Goal: Task Accomplishment & Management: Complete application form

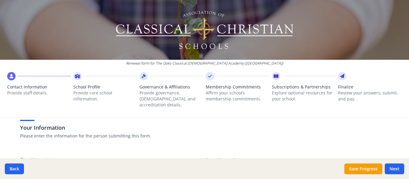
scroll to position [30, 0]
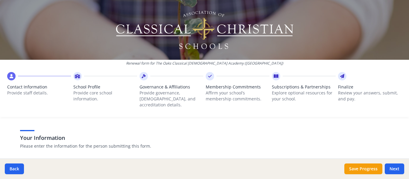
click at [394, 125] on div "Renewal form for The Oaks Classical [DEMOGRAPHIC_DATA] Academy ([GEOGRAPHIC_DAT…" at bounding box center [204, 89] width 409 height 179
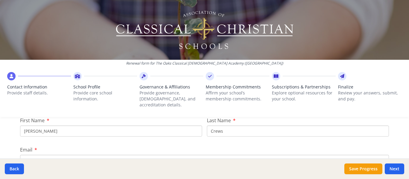
scroll to position [90, 0]
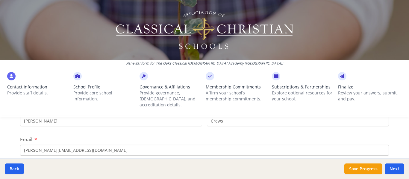
drag, startPoint x: 36, startPoint y: 116, endPoint x: 0, endPoint y: 108, distance: 37.2
click at [0, 108] on div "Renewal form for The Oaks Classical [DEMOGRAPHIC_DATA] Academy ([GEOGRAPHIC_DAT…" at bounding box center [204, 89] width 409 height 179
click at [36, 115] on div "Renewal form for The Oaks Classical [DEMOGRAPHIC_DATA] Academy ([GEOGRAPHIC_DAT…" at bounding box center [204, 61] width 409 height 122
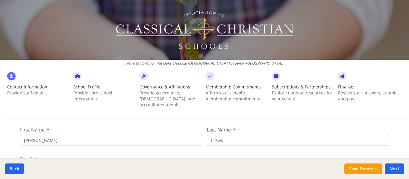
scroll to position [60, 0]
click at [38, 145] on input "[PERSON_NAME]" at bounding box center [111, 150] width 182 height 11
type input "K"
type input "[PERSON_NAME]"
type input "Skipper"
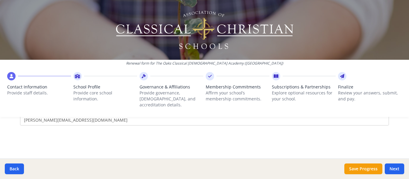
scroll to position [120, 0]
type input "ashleyskipper@theoaksflorida.com"
click at [60, 128] on div "Your Information Please enter the information for the person submitting this fo…" at bounding box center [204, 180] width 383 height 329
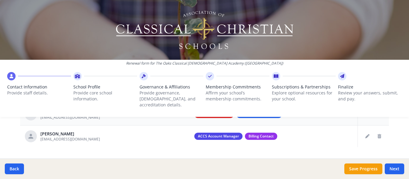
scroll to position [293, 0]
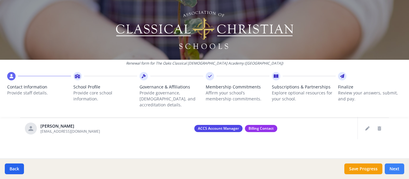
click at [397, 170] on button "Next" at bounding box center [393, 169] width 19 height 11
type input "(772) 678-0118"
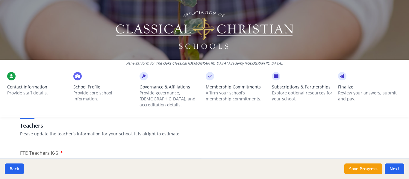
scroll to position [382, 0]
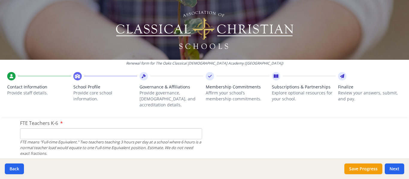
click at [77, 128] on input "FTE Teachers K-6" at bounding box center [111, 133] width 182 height 11
type input "4"
click at [30, 128] on input "4" at bounding box center [111, 133] width 182 height 11
type input "5"
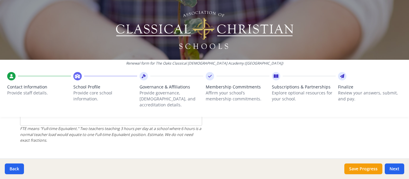
scroll to position [412, 0]
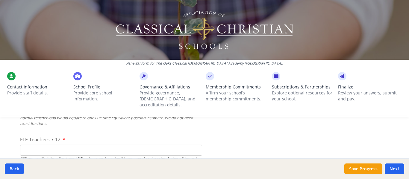
click at [68, 146] on input "FTE Teachers 7-12" at bounding box center [111, 150] width 182 height 11
type input "3"
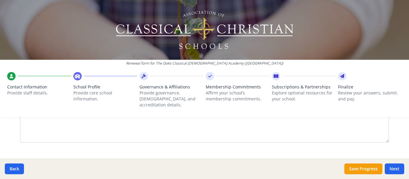
scroll to position [831, 0]
click at [120, 147] on textarea "If Yes, explain briefly." at bounding box center [204, 153] width 369 height 40
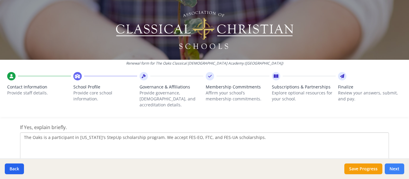
type textarea "The Oaks is a participant in Florida's StepUp scholarship program. We accept FE…"
click at [393, 165] on button "Next" at bounding box center [393, 169] width 19 height 11
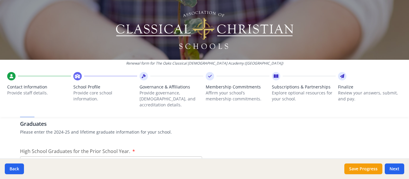
scroll to position [921, 0]
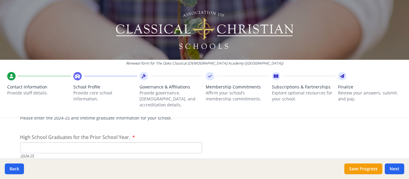
click at [103, 142] on input "High School Graduates for the Prior School Year." at bounding box center [111, 147] width 182 height 11
type input "0"
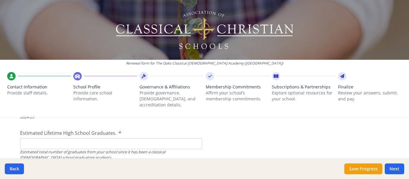
scroll to position [951, 0]
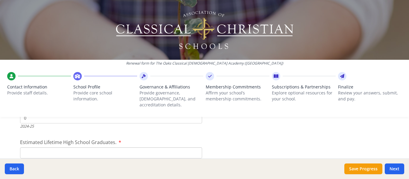
click at [125, 150] on input "Estimated Lifetime High School Graduates." at bounding box center [111, 153] width 182 height 11
type input "0"
click at [24, 151] on input "9th" at bounding box center [26, 153] width 4 height 4
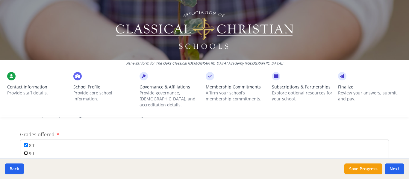
checkbox input "true"
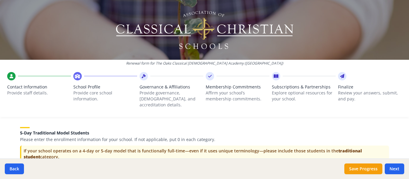
scroll to position [1220, 0]
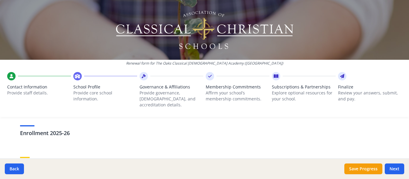
click at [40, 131] on h3 "Enrollment 2025-26" at bounding box center [204, 133] width 369 height 8
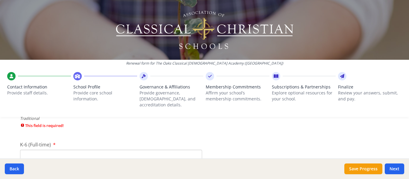
scroll to position [1310, 0]
click at [41, 135] on input "Pre-K" at bounding box center [111, 140] width 182 height 11
type input "0"
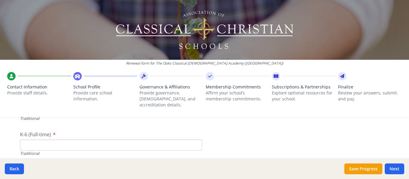
click at [56, 140] on input "K-6 (Full-time)" at bounding box center [111, 145] width 182 height 11
type input "72"
click at [83, 145] on input "7-12 (Full-time)" at bounding box center [111, 150] width 182 height 11
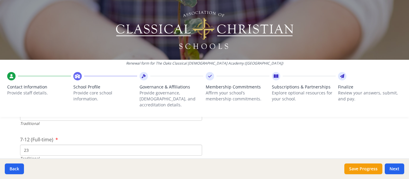
type input "23"
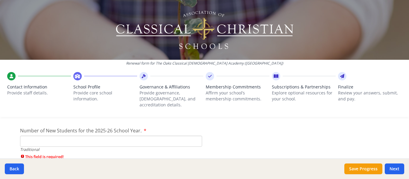
scroll to position [1400, 0]
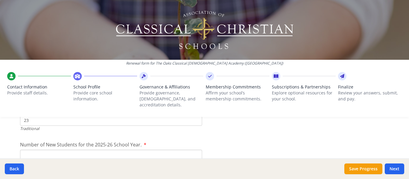
click at [134, 150] on input "Number of New Students for the 2025-26 School Year." at bounding box center [111, 155] width 182 height 11
type input "95"
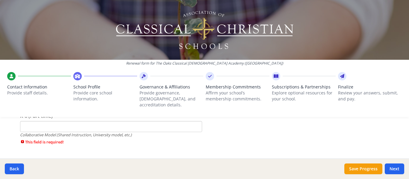
scroll to position [1489, 0]
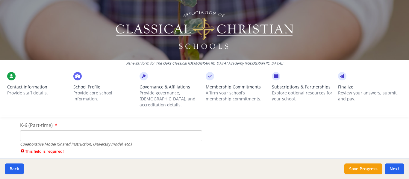
click at [169, 130] on input "K-6 (Part-time)" at bounding box center [111, 135] width 182 height 11
type input "0"
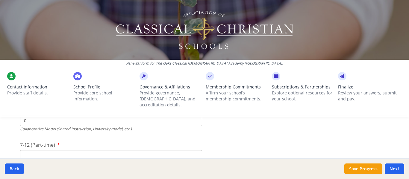
scroll to position [1519, 0]
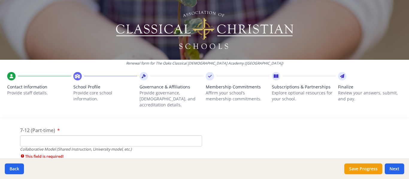
click at [68, 136] on input "7-12 (Part-time)" at bounding box center [111, 141] width 182 height 11
type input "2"
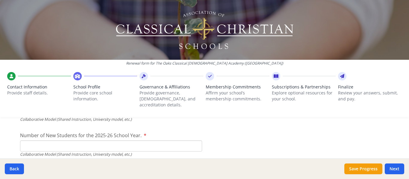
click at [104, 141] on input "Number of New Students for the 2025-26 School Year." at bounding box center [111, 146] width 182 height 11
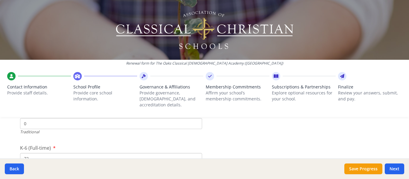
scroll to position [1340, 0]
drag, startPoint x: 31, startPoint y: 139, endPoint x: 0, endPoint y: 125, distance: 34.3
click at [0, 125] on div "Renewal form for The Oaks Classical Christian Academy (FL) Contact Information …" at bounding box center [204, 89] width 409 height 179
click at [29, 140] on input "72" at bounding box center [111, 145] width 182 height 11
type input "0"
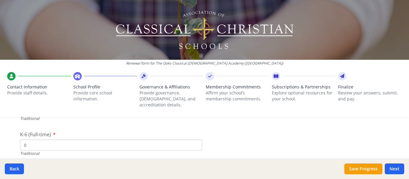
drag, startPoint x: 37, startPoint y: 144, endPoint x: 12, endPoint y: 141, distance: 25.6
click at [34, 147] on input "23" at bounding box center [111, 150] width 182 height 11
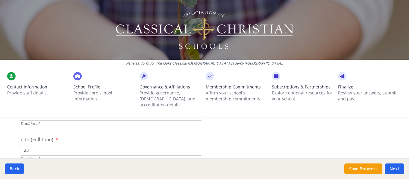
type input "2"
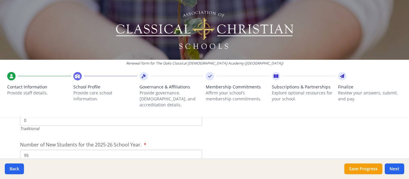
type input "0"
click at [35, 150] on input "95" at bounding box center [111, 155] width 182 height 11
type input "9"
type input "0"
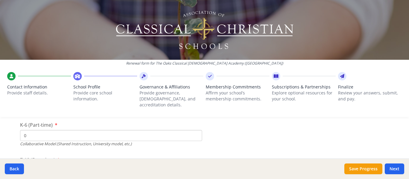
scroll to position [1489, 0]
drag, startPoint x: 32, startPoint y: 130, endPoint x: 19, endPoint y: 128, distance: 13.3
click at [20, 130] on input "0" at bounding box center [111, 135] width 182 height 11
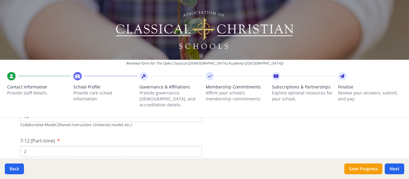
scroll to position [1519, 0]
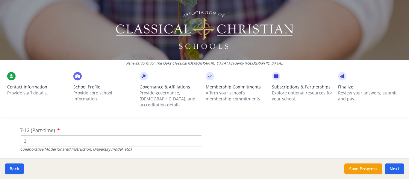
type input "72"
click at [34, 136] on input "2" at bounding box center [111, 141] width 182 height 11
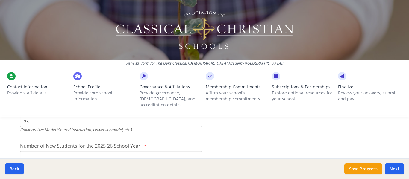
scroll to position [1549, 0]
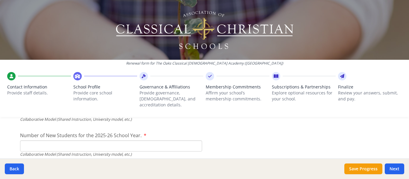
type input "25"
click at [59, 141] on input "Number of New Students for the 2025-26 School Year." at bounding box center [111, 146] width 182 height 11
type input "30"
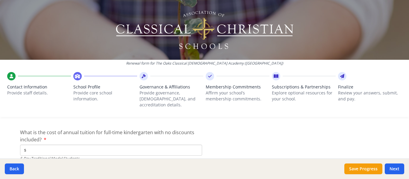
scroll to position [1639, 0]
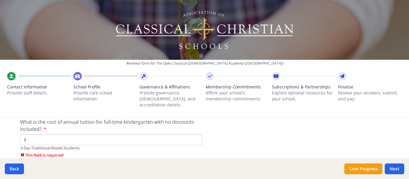
click at [125, 134] on input "$" at bounding box center [111, 139] width 182 height 11
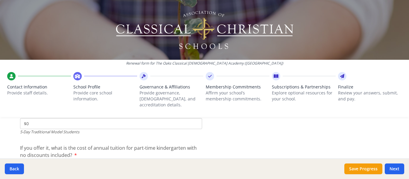
scroll to position [1669, 0]
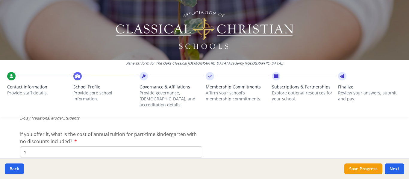
type input "$0"
click at [121, 147] on input "$" at bounding box center [111, 152] width 182 height 11
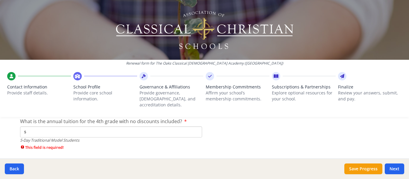
scroll to position [1729, 0]
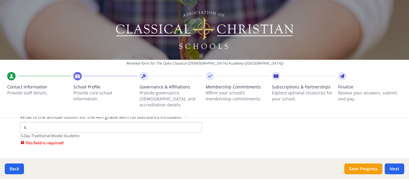
type input "$0"
click at [118, 122] on input "$" at bounding box center [111, 127] width 182 height 11
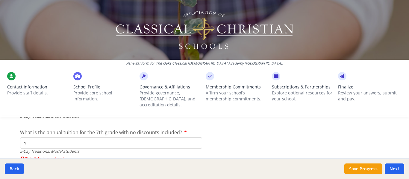
scroll to position [1759, 0]
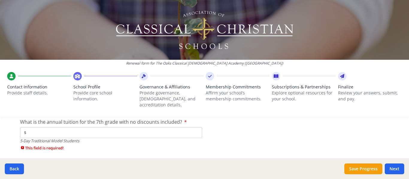
type input "$0"
click at [116, 127] on input "$" at bounding box center [111, 132] width 182 height 11
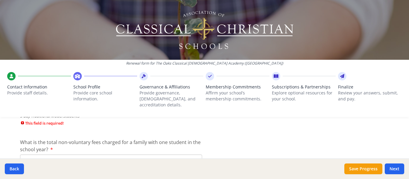
scroll to position [1789, 0]
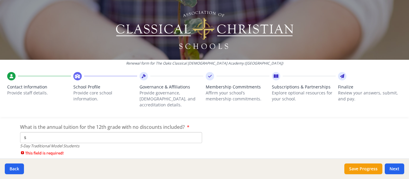
type input "$0"
click at [108, 132] on input "$" at bounding box center [111, 137] width 182 height 11
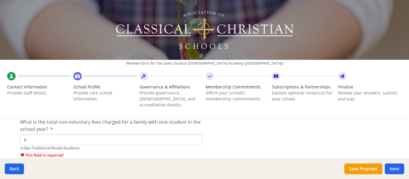
scroll to position [1819, 0]
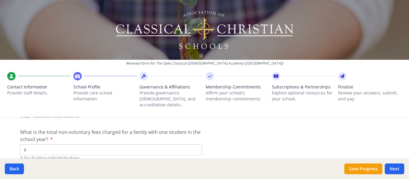
type input "$0"
click at [102, 145] on input "$" at bounding box center [111, 150] width 182 height 11
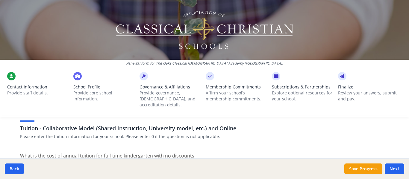
scroll to position [1908, 0]
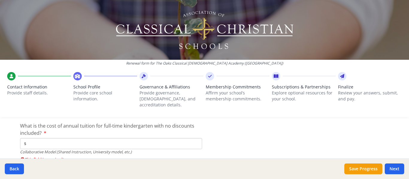
type input "$0"
click at [100, 139] on input "$" at bounding box center [111, 143] width 182 height 11
type input "$7 975"
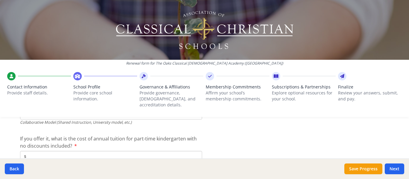
scroll to position [1938, 0]
click at [27, 151] on input "$" at bounding box center [111, 156] width 182 height 11
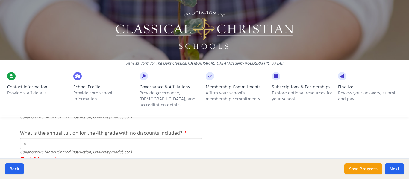
scroll to position [1998, 0]
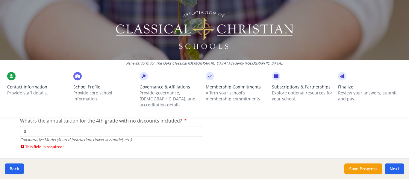
type input "$0"
click at [31, 127] on input "$" at bounding box center [111, 131] width 182 height 11
type input "$7 975"
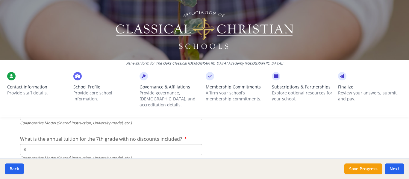
scroll to position [2028, 0]
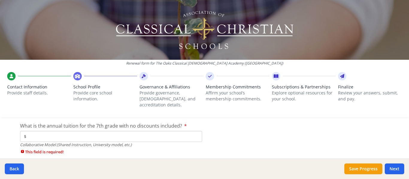
click at [93, 131] on input "$" at bounding box center [111, 136] width 182 height 11
type input "$8 275"
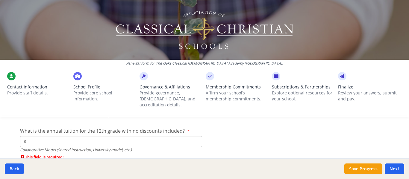
click at [72, 136] on input "$" at bounding box center [111, 141] width 182 height 11
type input "$0"
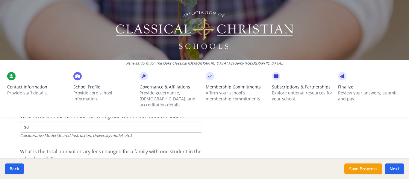
scroll to position [2088, 0]
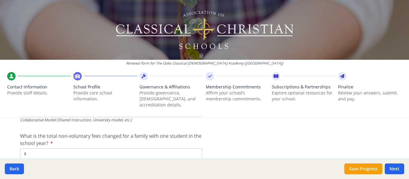
click at [136, 148] on input "$" at bounding box center [111, 153] width 182 height 11
type input "$1 000"
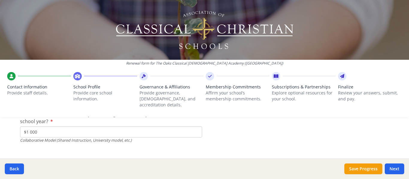
scroll to position [2114, 0]
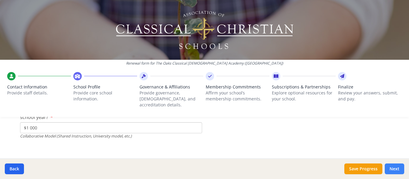
click at [395, 167] on button "Next" at bounding box center [393, 169] width 19 height 11
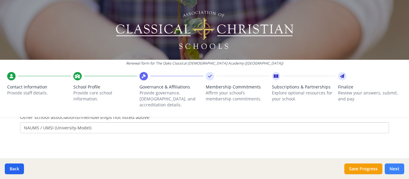
scroll to position [449, 0]
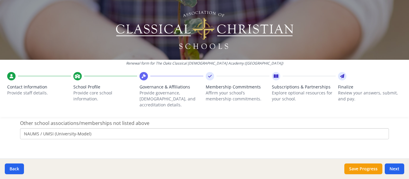
click at [135, 129] on input "NAUMS / UMSI (University-Model)" at bounding box center [204, 133] width 369 height 11
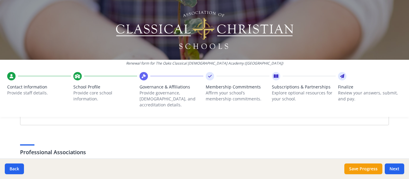
scroll to position [299, 0]
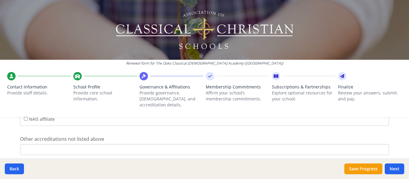
click at [43, 144] on input "Other accreditations not listed above" at bounding box center [204, 149] width 369 height 11
type input "Cognia/NAUMS"
click at [13, 128] on div "Governance Structure If needed, please update the governance structure for your…" at bounding box center [204, 80] width 383 height 486
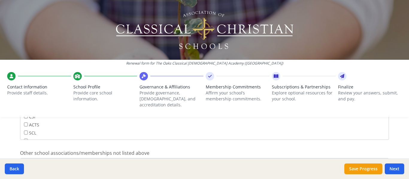
scroll to position [389, 0]
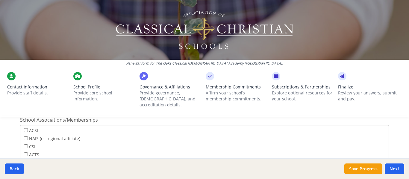
click at [24, 159] on label "SCL" at bounding box center [30, 162] width 12 height 7
click at [24, 161] on input "SCL" at bounding box center [26, 163] width 4 height 4
checkbox input "true"
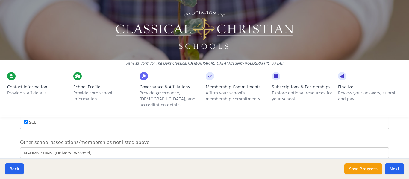
scroll to position [449, 0]
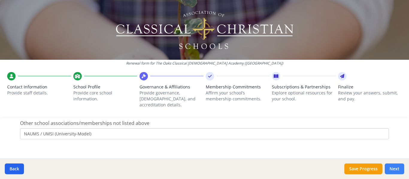
click at [391, 171] on button "Next" at bounding box center [393, 169] width 19 height 11
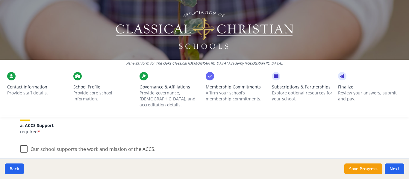
scroll to position [90, 0]
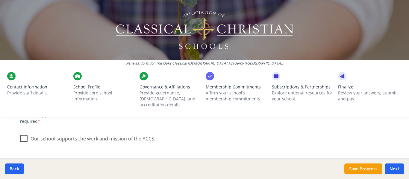
click at [23, 134] on label "Our school supports the work and mission of the ACCS." at bounding box center [87, 137] width 135 height 13
click at [0, 0] on input "Our school supports the work and mission of the ACCS." at bounding box center [0, 0] width 0 height 0
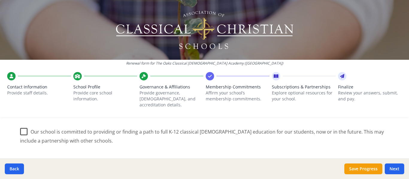
click at [21, 124] on label "Our school is committed to providing or finding a path to full K-12 classical C…" at bounding box center [204, 134] width 369 height 20
click at [0, 0] on input "Our school is committed to providing or finding a path to full K-12 classical C…" at bounding box center [0, 0] width 0 height 0
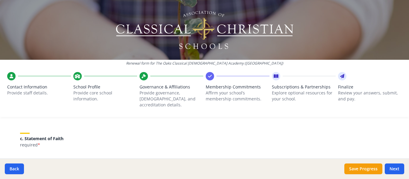
scroll to position [209, 0]
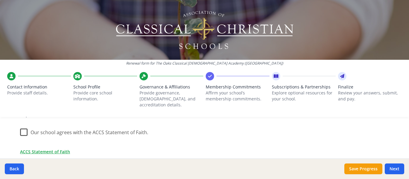
drag, startPoint x: 20, startPoint y: 131, endPoint x: 20, endPoint y: 127, distance: 3.3
click at [20, 130] on label "Our school agrees with the ACCS Statement of Faith." at bounding box center [84, 131] width 128 height 13
click at [0, 0] on input "Our school agrees with the ACCS Statement of Faith." at bounding box center [0, 0] width 0 height 0
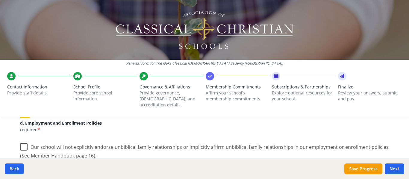
scroll to position [269, 0]
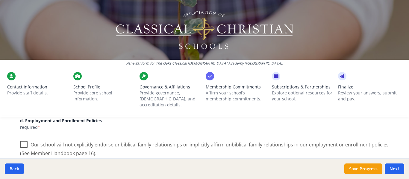
click at [22, 139] on label "Our school will not explicitly endorse unbiblical family relationships or impli…" at bounding box center [204, 147] width 369 height 20
click at [0, 0] on input "Our school will not explicitly endorse unbiblical family relationships or impli…" at bounding box center [0, 0] width 0 height 0
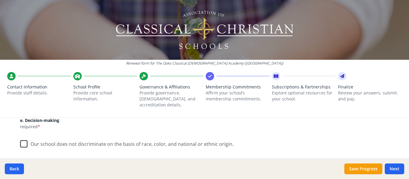
scroll to position [359, 0]
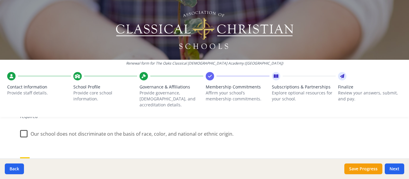
click at [24, 130] on label "Our school does not discriminate on the basis of race, color, and national or e…" at bounding box center [126, 132] width 213 height 13
click at [0, 0] on input "Our school does not discriminate on the basis of race, color, and national or e…" at bounding box center [0, 0] width 0 height 0
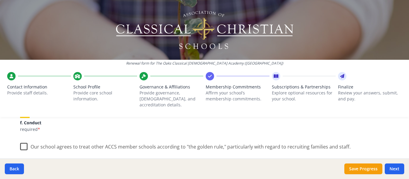
scroll to position [389, 0]
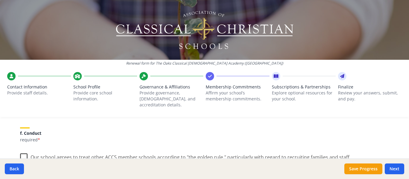
click at [20, 151] on label "Our school agrees to treat other ACCS member schools according to "the golden r…" at bounding box center [185, 156] width 330 height 13
click at [0, 0] on input "Our school agrees to treat other ACCS member schools according to "the golden r…" at bounding box center [0, 0] width 0 height 0
click at [74, 139] on div "f. Conduct required *" at bounding box center [204, 132] width 369 height 25
drag, startPoint x: 70, startPoint y: 162, endPoint x: 284, endPoint y: 128, distance: 216.9
click at [284, 131] on h5 "f. Conduct" at bounding box center [204, 133] width 369 height 4
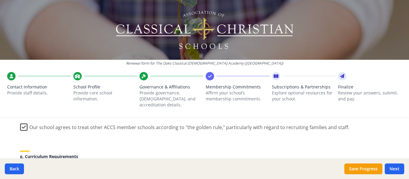
scroll to position [449, 0]
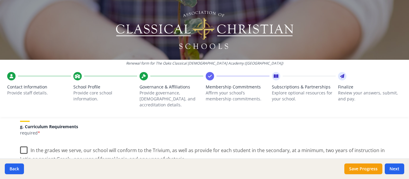
click at [20, 143] on label "In the grades we serve, our school will conform to the Trivium, as well as prov…" at bounding box center [204, 153] width 369 height 20
click at [0, 0] on input "In the grades we serve, our school will conform to the Trivium, as well as prov…" at bounding box center [0, 0] width 0 height 0
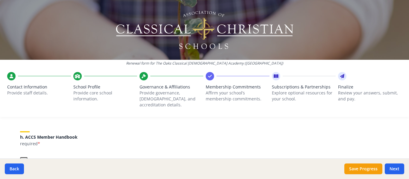
scroll to position [509, 0]
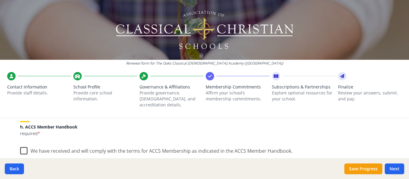
click at [20, 143] on label "We have received and will comply with the terms for ACCS Membership as indicate…" at bounding box center [156, 149] width 272 height 13
click at [0, 0] on input "We have received and will comply with the terms for ACCS Membership as indicate…" at bounding box center [0, 0] width 0 height 0
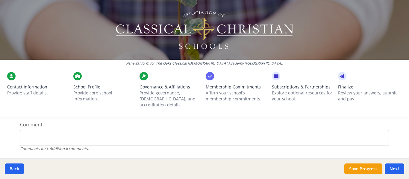
scroll to position [614, 0]
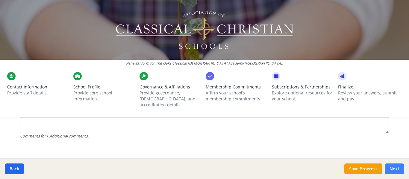
click at [396, 171] on button "Next" at bounding box center [393, 169] width 19 height 11
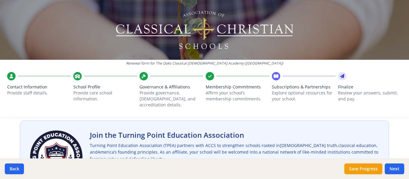
scroll to position [60, 0]
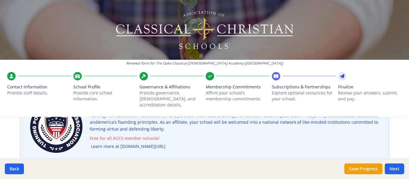
click at [125, 143] on link "Learn more at turningpointed.com/accs" at bounding box center [128, 146] width 75 height 7
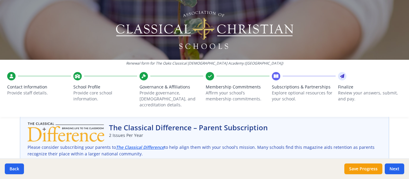
scroll to position [206, 0]
